Goal: Browse casually: Explore the website without a specific task or goal

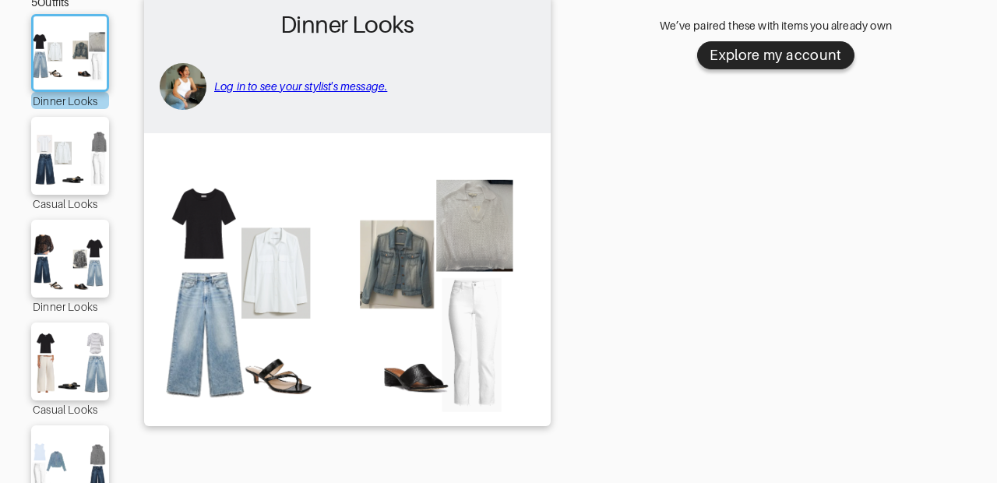
scroll to position [164, 0]
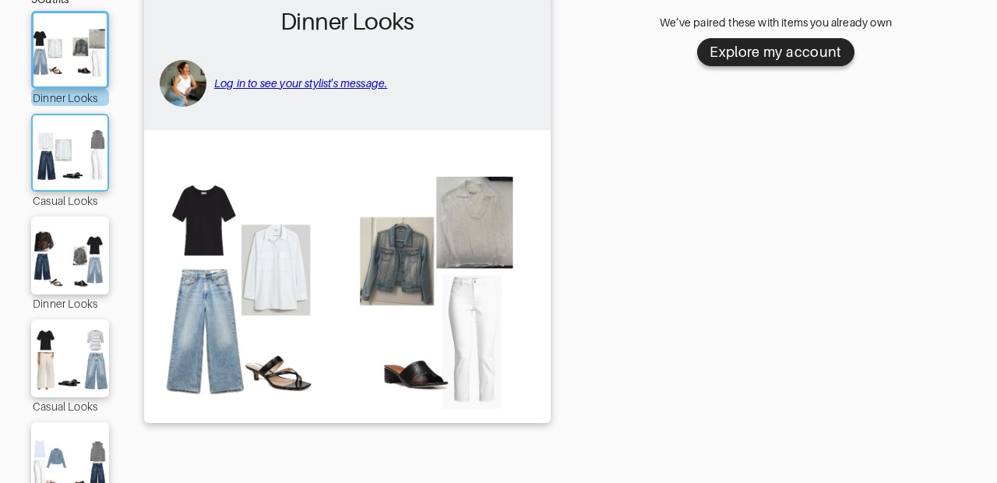
click at [77, 153] on img at bounding box center [70, 152] width 84 height 59
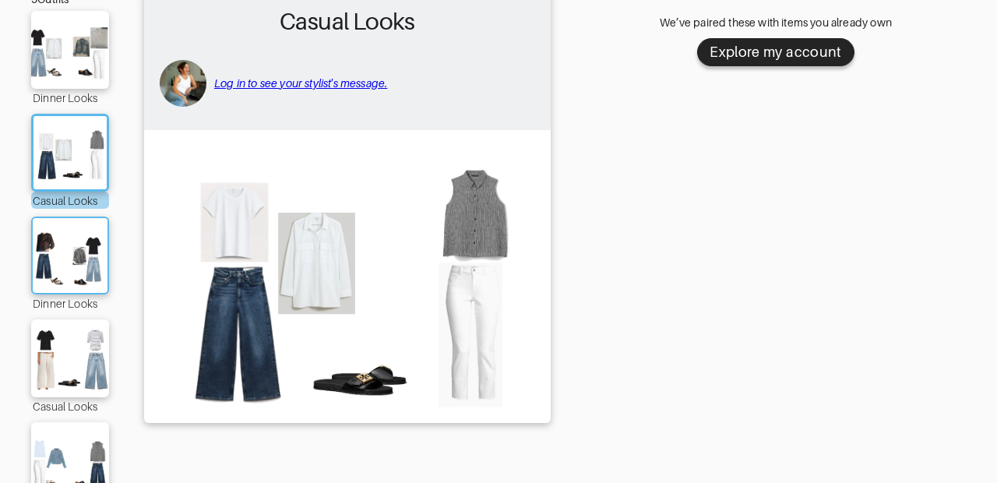
click at [56, 257] on img at bounding box center [70, 255] width 84 height 59
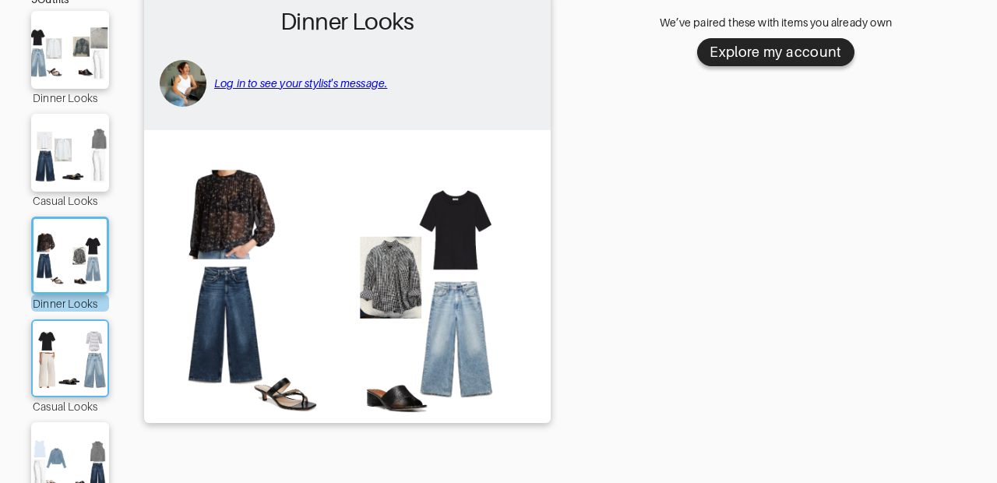
click at [51, 350] on img at bounding box center [70, 358] width 84 height 59
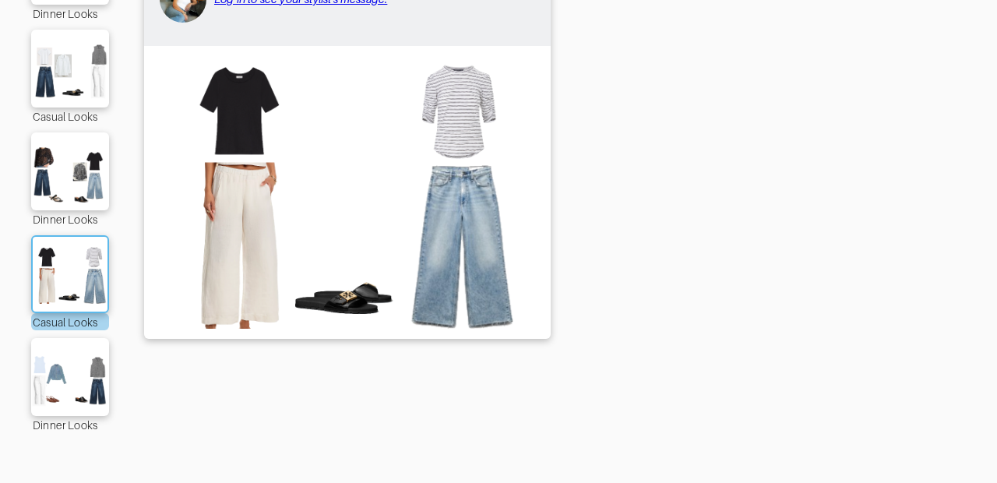
scroll to position [262, 0]
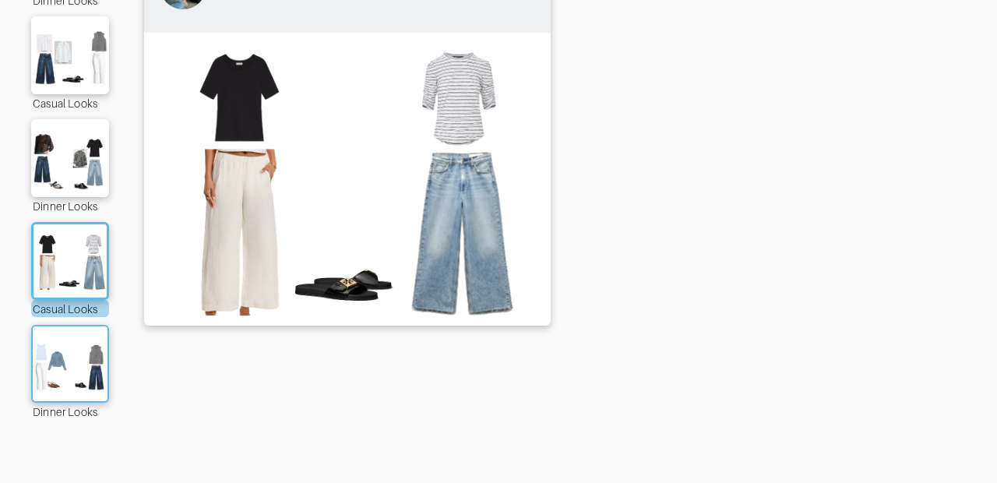
click at [51, 349] on img at bounding box center [70, 363] width 84 height 59
